Goal: Find specific page/section: Find specific page/section

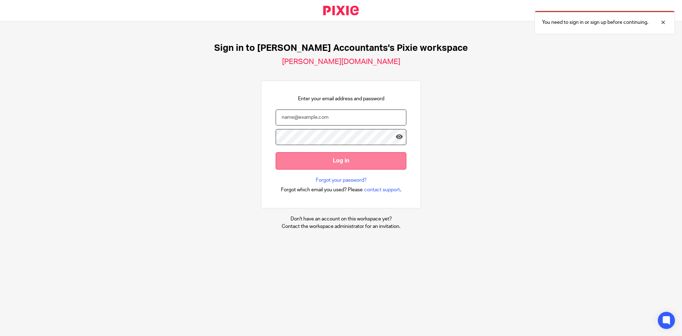
type input "[PERSON_NAME][EMAIL_ADDRESS][DOMAIN_NAME]"
click at [357, 158] on input "Log in" at bounding box center [341, 160] width 131 height 17
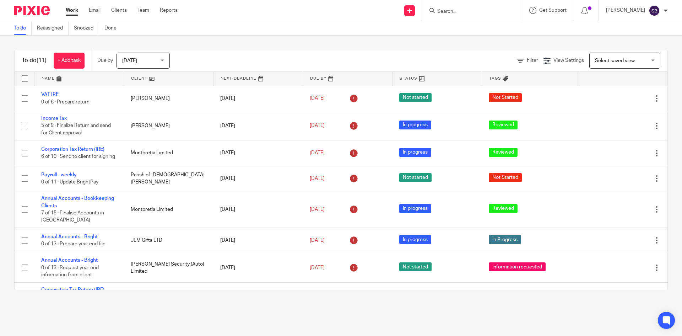
click at [450, 9] on input "Search" at bounding box center [468, 12] width 64 height 6
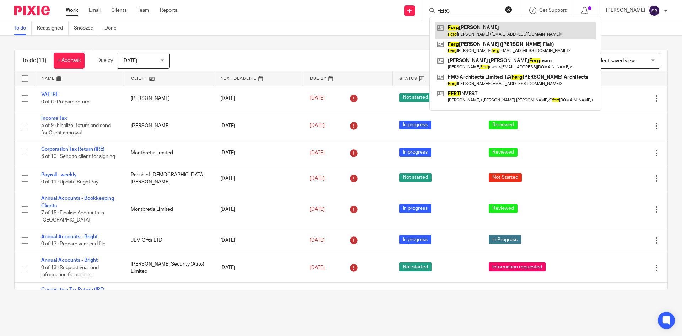
type input "FERG"
click at [470, 30] on link at bounding box center [515, 30] width 161 height 16
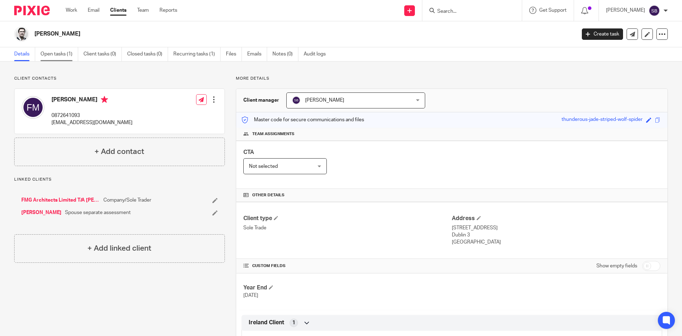
click at [58, 52] on link "Open tasks (1)" at bounding box center [59, 54] width 38 height 14
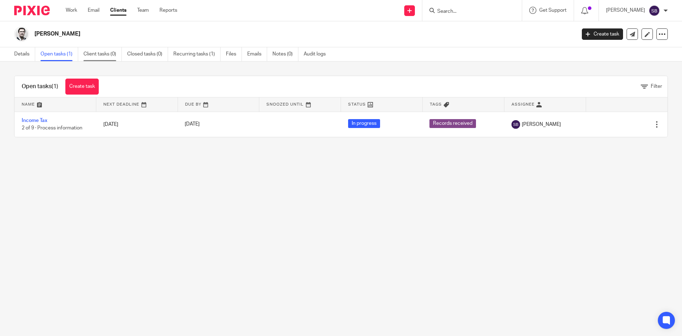
click at [110, 52] on link "Client tasks (0)" at bounding box center [102, 54] width 38 height 14
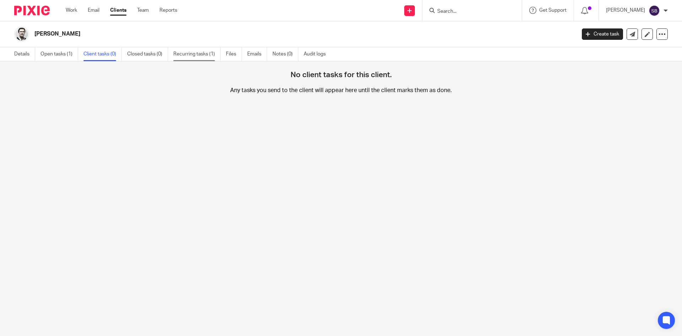
click at [187, 53] on link "Recurring tasks (1)" at bounding box center [196, 54] width 47 height 14
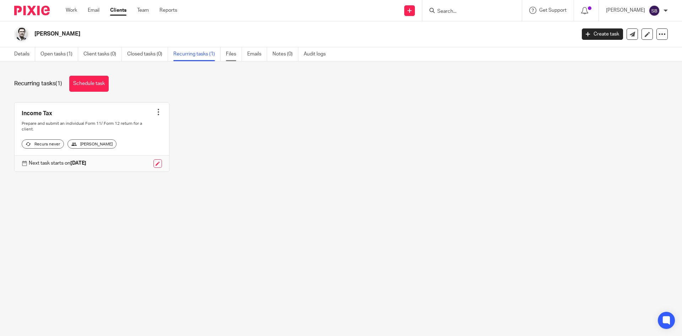
click at [232, 53] on link "Files" at bounding box center [234, 54] width 16 height 14
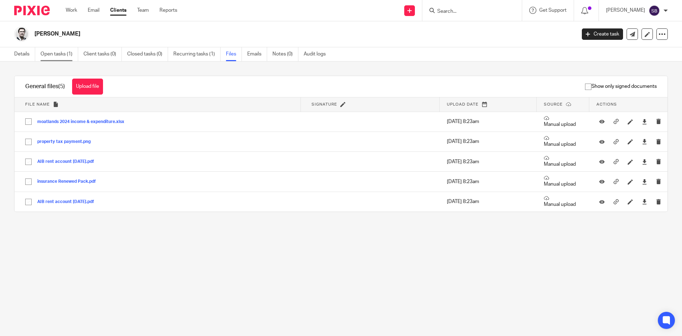
click at [53, 53] on link "Open tasks (1)" at bounding box center [59, 54] width 38 height 14
